Goal: Task Accomplishment & Management: Use online tool/utility

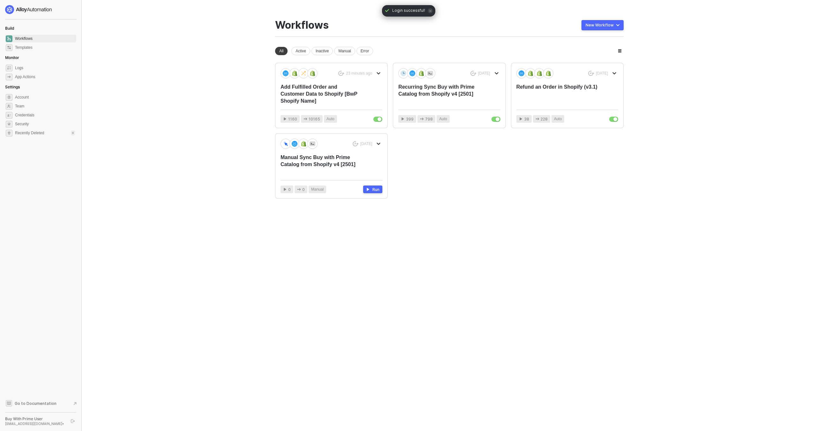
click at [472, 154] on div "23 minutes ago Add Fulfilled Order and Customer Data to Shopify [BwP Shopify Na…" at bounding box center [449, 131] width 348 height 136
click at [354, 96] on div "Add Fulfilled Order and Customer Data to Shopify [BwP Shopify Name]" at bounding box center [320, 94] width 81 height 21
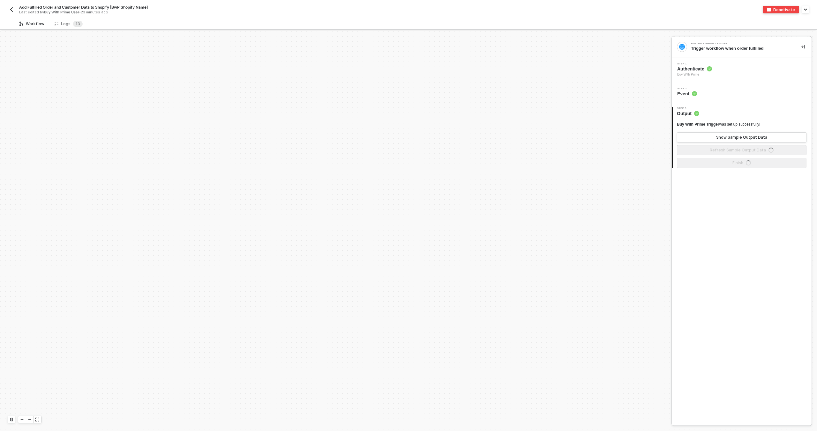
scroll to position [933, 0]
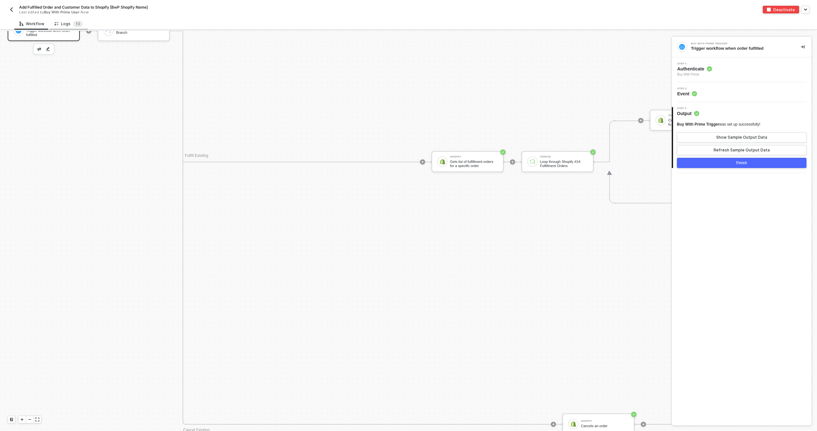
click at [67, 21] on div "Logs 1 3" at bounding box center [69, 24] width 28 height 6
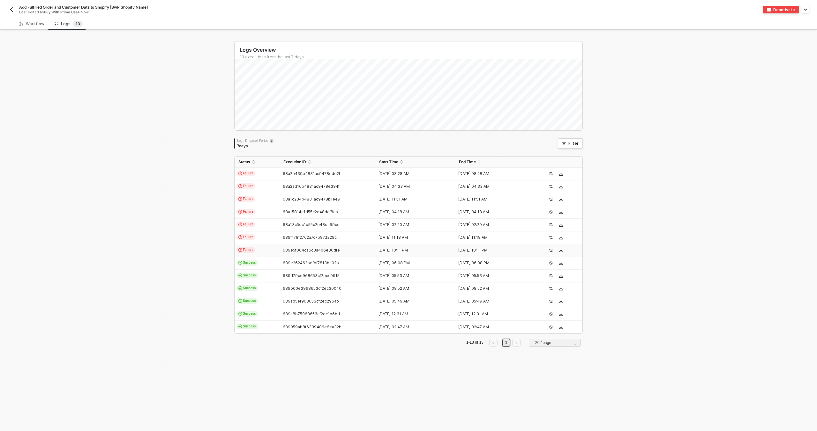
click at [352, 249] on div "689e5f064ca6c3a406e86dfe" at bounding box center [324, 250] width 91 height 5
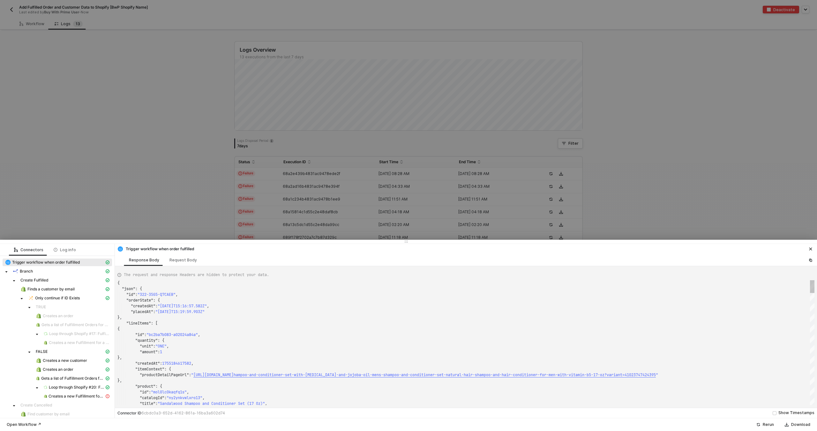
scroll to position [57, 0]
click at [77, 397] on span "Creates a new Fulfillment for a Fulfillment Order" at bounding box center [76, 396] width 56 height 5
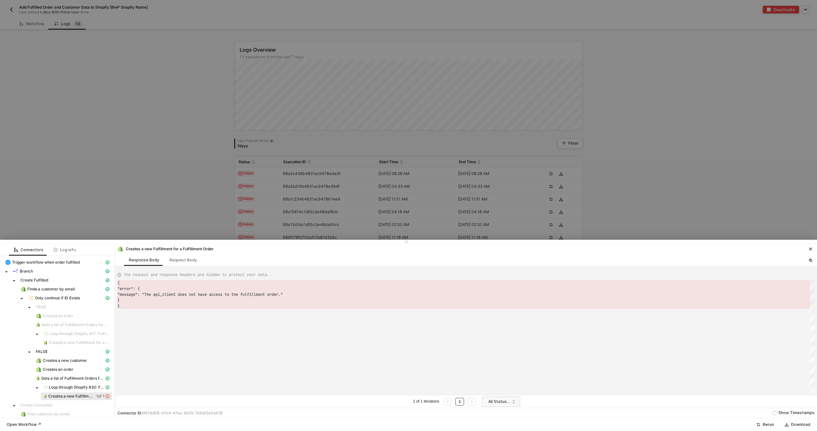
scroll to position [23, 0]
click at [74, 394] on div "Creates a new Fulfillment for a Fulfillment Order 1 of 1" at bounding box center [73, 397] width 61 height 6
click at [290, 154] on div at bounding box center [408, 215] width 817 height 431
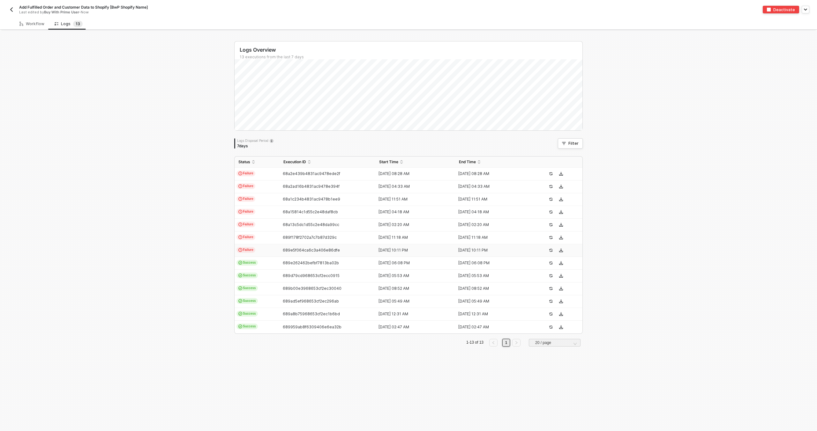
click at [291, 250] on span "689e5f064ca6c3a406e86dfe" at bounding box center [311, 250] width 57 height 5
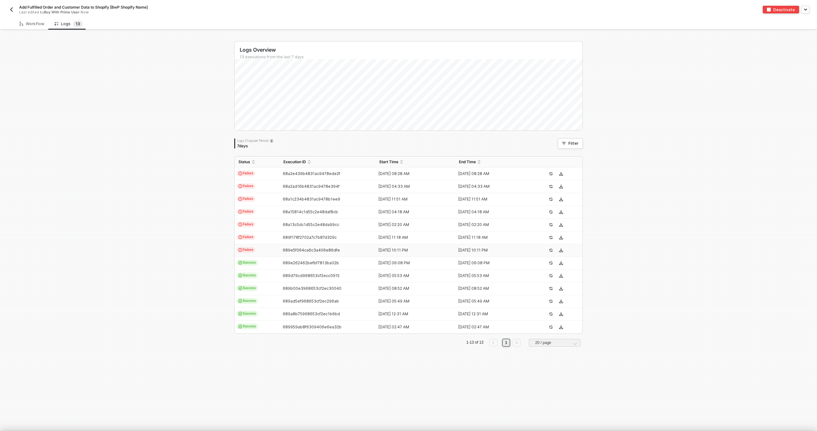
type textarea "{ "json": { "id": "322-35G5-Q7CAEB", "orderState": { "createdAt": "2025-08-14T1…"
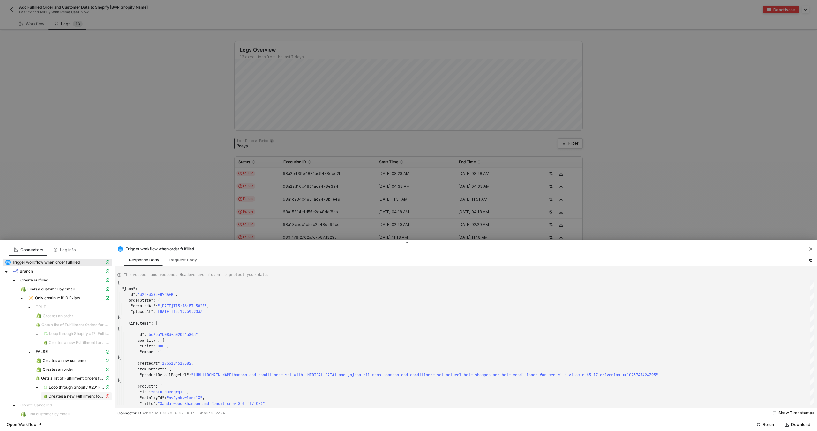
click at [69, 397] on span "Creates a new Fulfillment for a Fulfillment Order" at bounding box center [76, 396] width 56 height 5
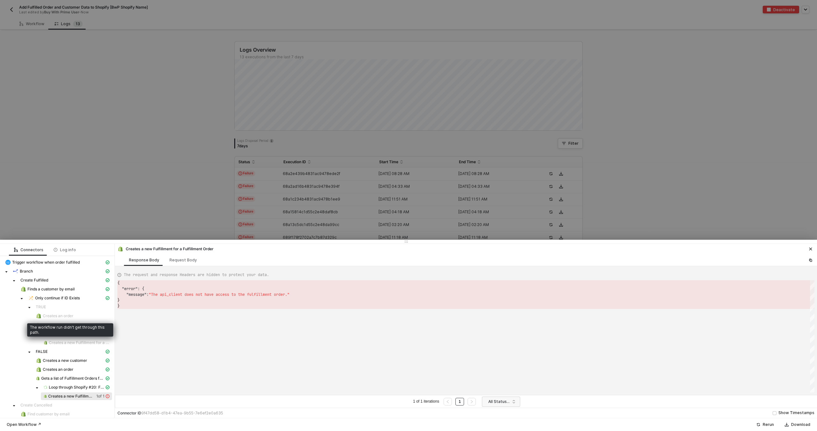
scroll to position [73, 0]
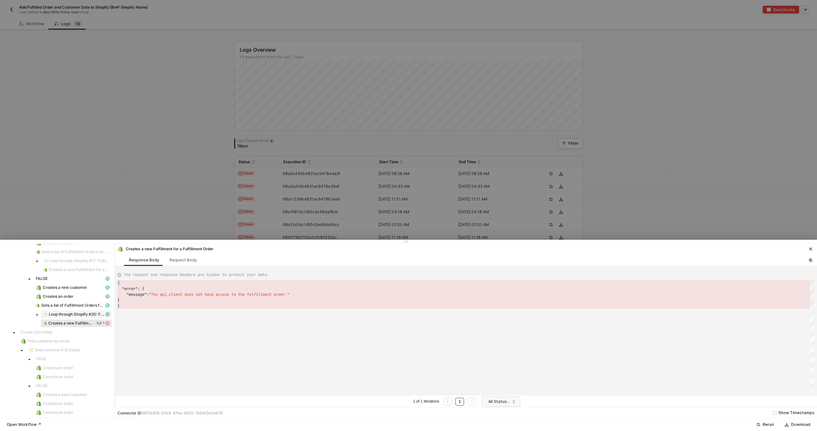
click at [72, 315] on span "Loop through Shopify #20: Fulfillment Orders" at bounding box center [77, 314] width 56 height 5
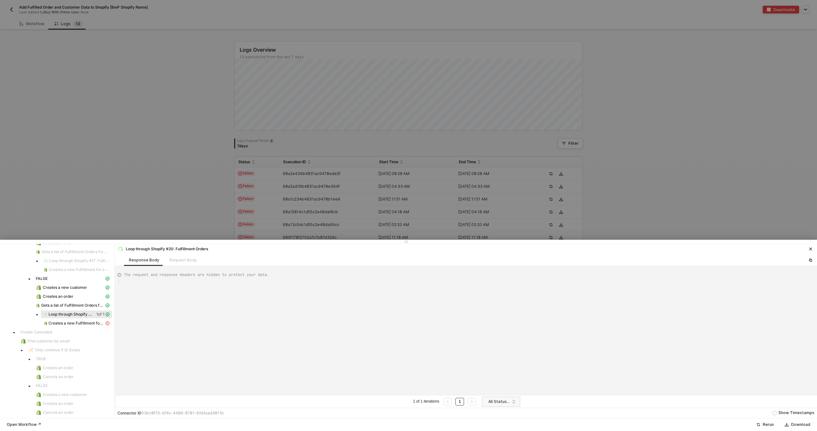
type textarea "{ "data": [ [ [ { "json": { "fulfillment_orders": [ { "id": 7068444983435, "cre…"
click at [71, 322] on span "Creates a new Fulfillment for a Fulfillment Order" at bounding box center [76, 323] width 56 height 5
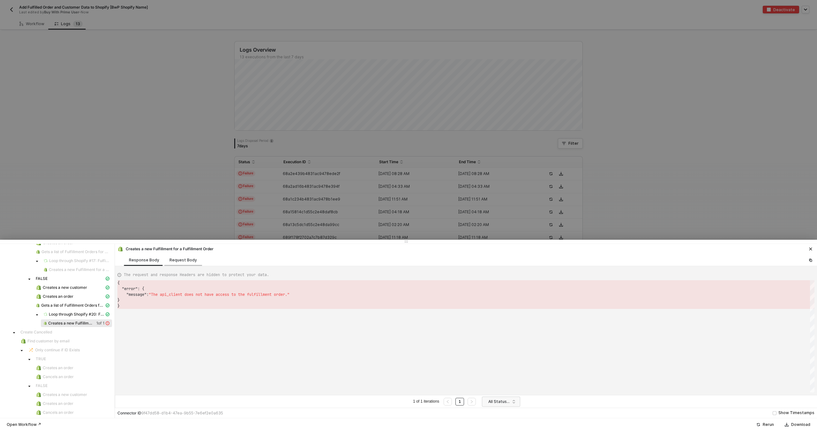
click at [176, 259] on div "Request Body" at bounding box center [182, 260] width 27 height 5
type textarea "[ { "lineItems": [], "keyValuePairs": [], "apiVersion": "shopifyV1", "resource"…"
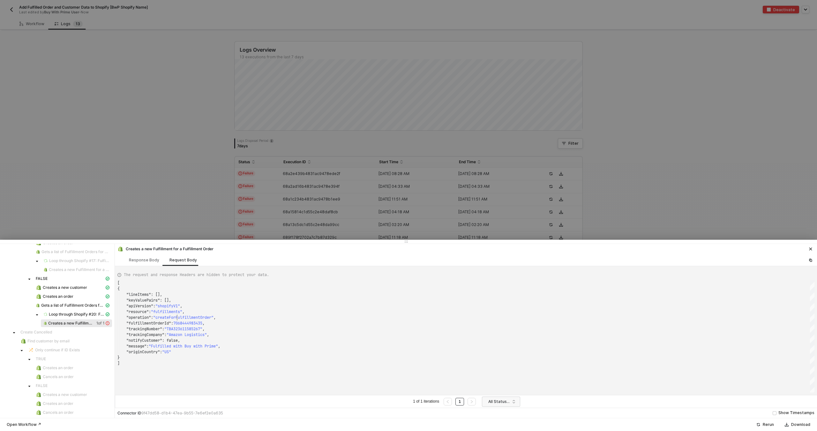
click at [178, 317] on span ""createForFulfillmentOrder"" at bounding box center [183, 317] width 60 height 5
